Goal: Transaction & Acquisition: Book appointment/travel/reservation

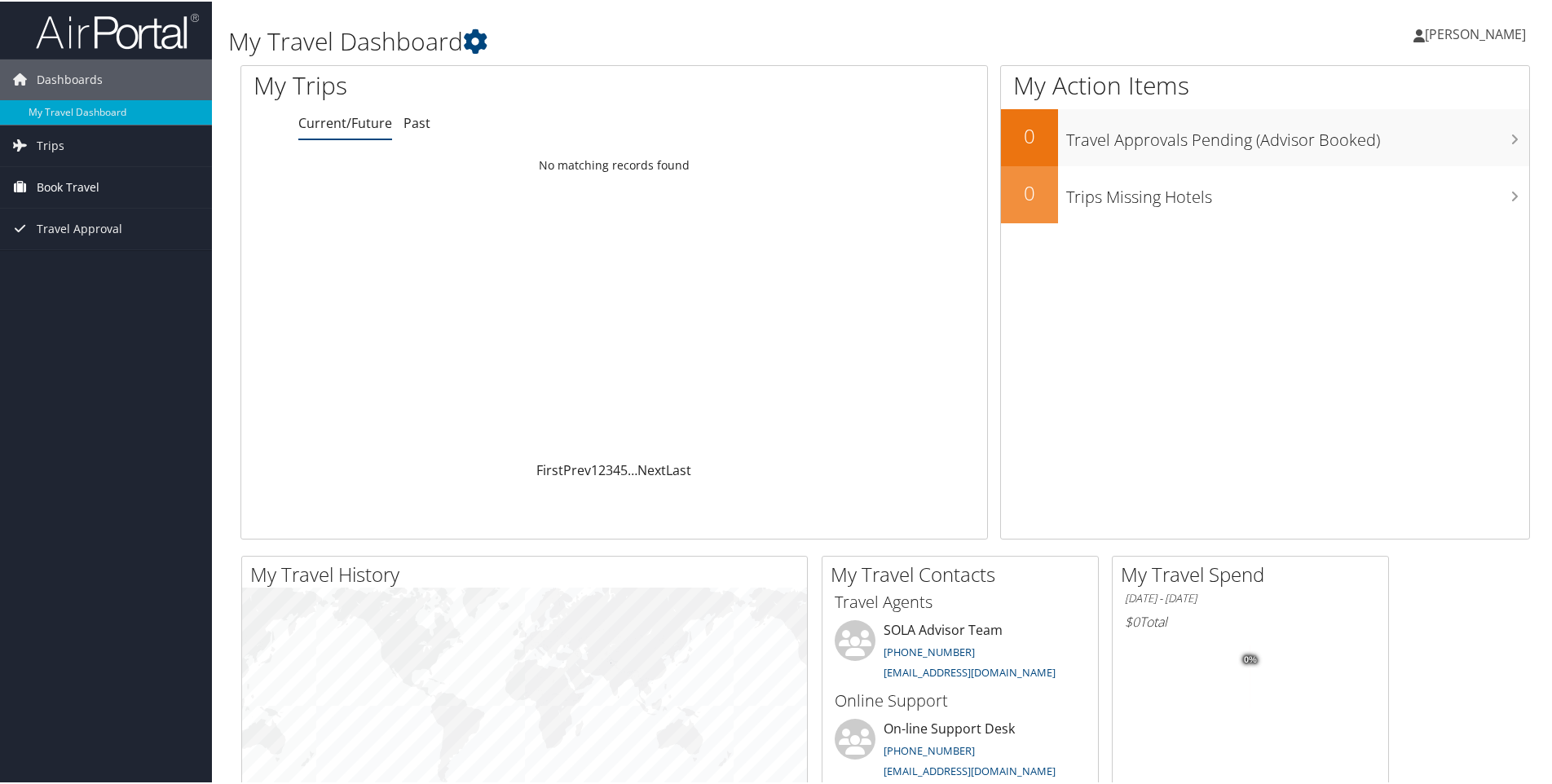
click at [71, 184] on span "Book Travel" at bounding box center [67, 186] width 62 height 41
click at [78, 239] on link "Book/Manage Online Trips" at bounding box center [106, 243] width 212 height 24
click at [1496, 30] on span "[PERSON_NAME]" at bounding box center [1475, 32] width 101 height 18
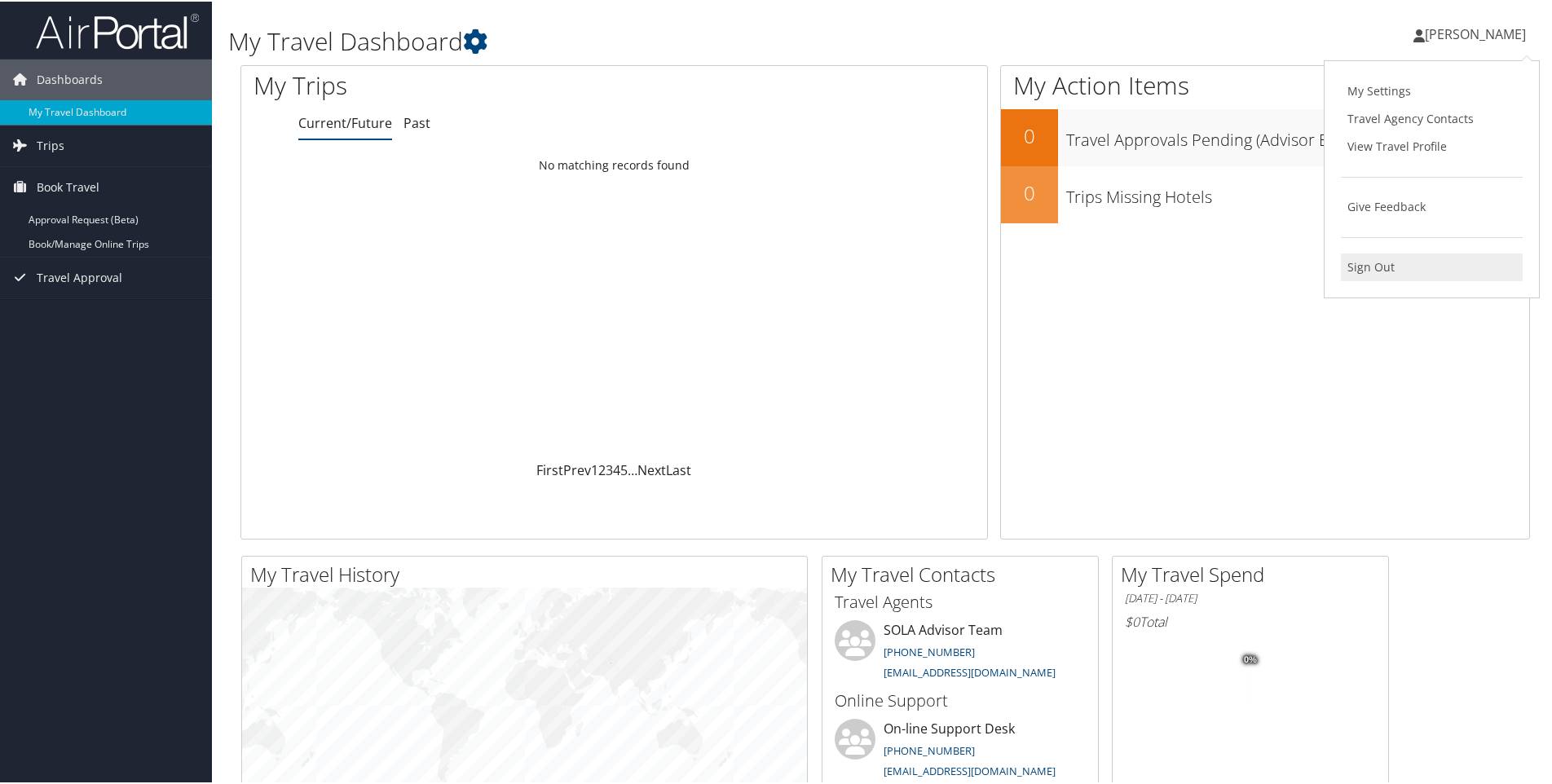
click at [1370, 264] on link "Sign Out" at bounding box center [1431, 266] width 181 height 28
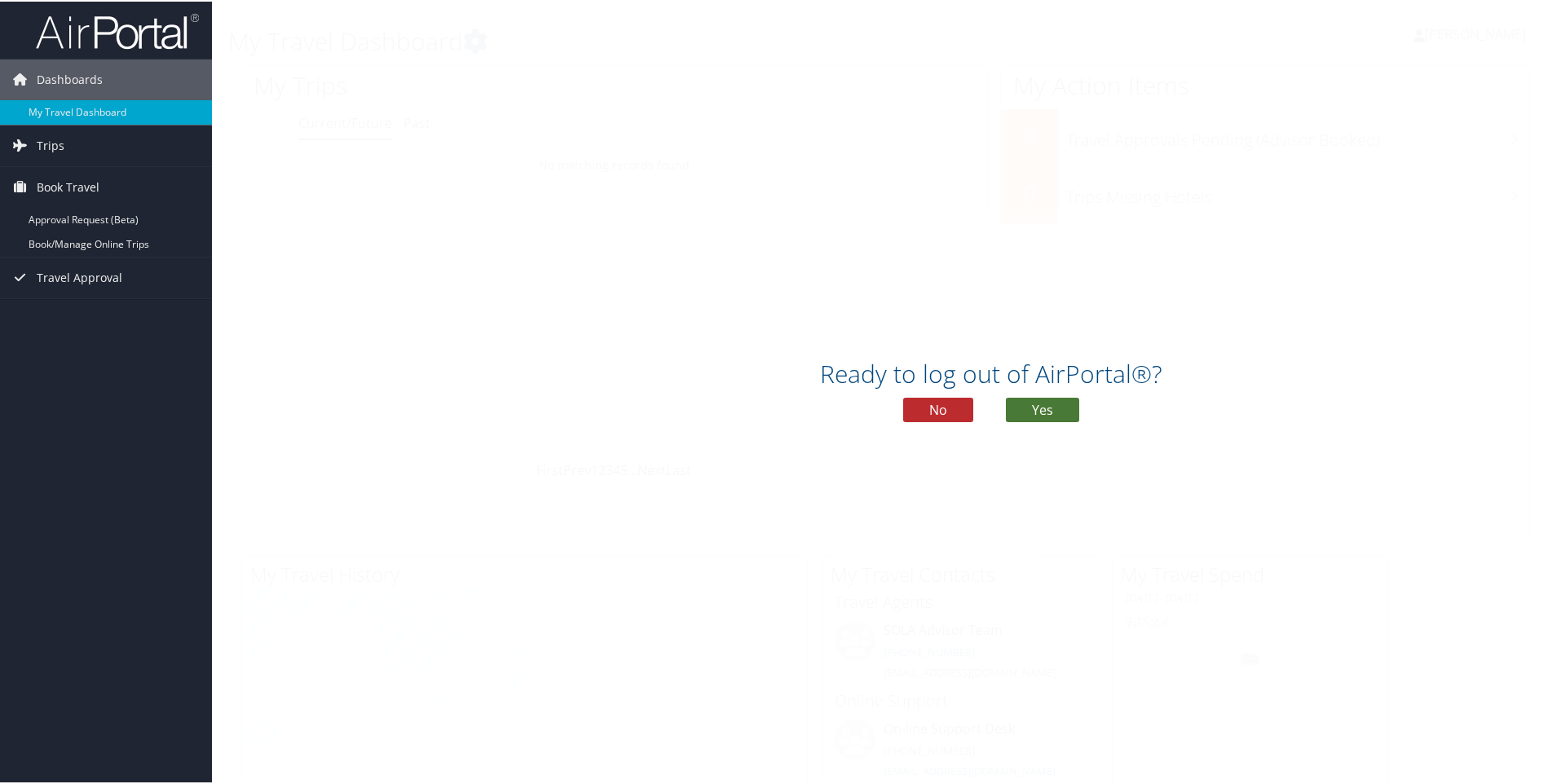
click at [1055, 414] on button "Yes" at bounding box center [1042, 408] width 74 height 24
